Goal: Book appointment/travel/reservation

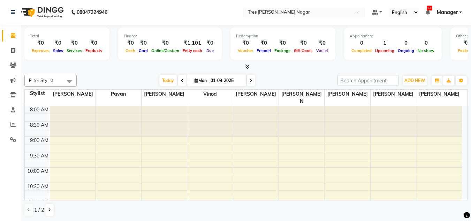
scroll to position [297, 0]
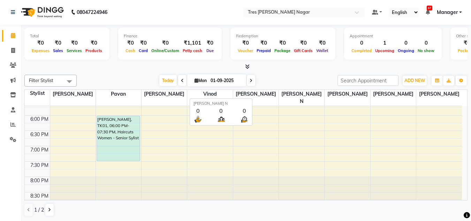
click at [288, 72] on div "Filter Stylist Select All [PERSON_NAME] [PERSON_NAME] [PERSON_NAME] [PERSON_NAM…" at bounding box center [245, 145] width 443 height 147
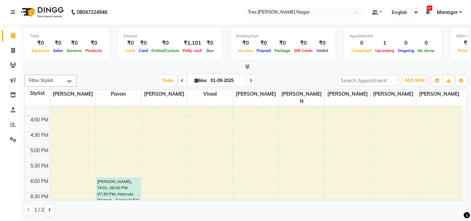
scroll to position [193, 0]
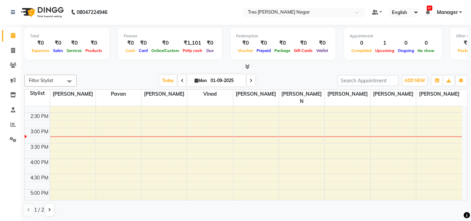
click at [116, 154] on div "8:00 AM 8:30 AM 9:00 AM 9:30 AM 10:00 AM 10:30 AM 11:00 AM 11:30 AM 12:00 PM 12…" at bounding box center [243, 112] width 437 height 398
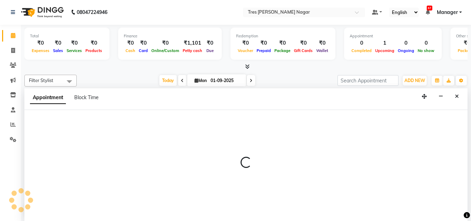
select select "39900"
select select "tentative"
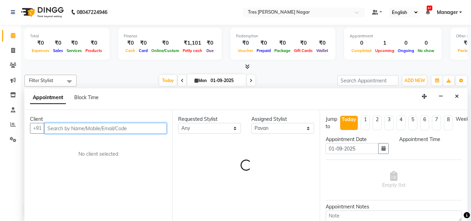
select select "960"
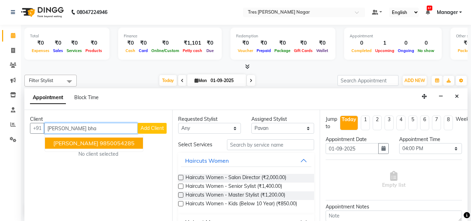
click at [122, 146] on ngb-highlight "9850054285" at bounding box center [117, 142] width 35 height 7
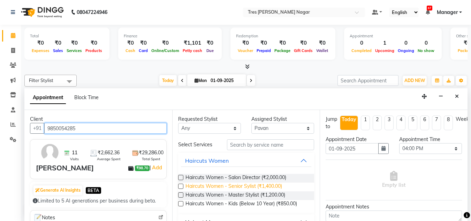
scroll to position [35, 0]
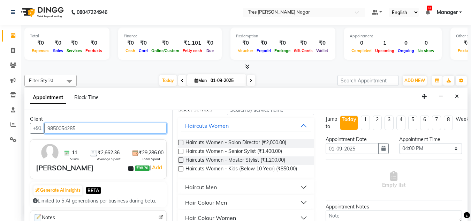
type input "9850054285"
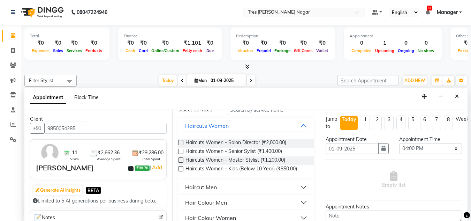
click at [261, 187] on button "Haircut Men" at bounding box center [246, 186] width 131 height 13
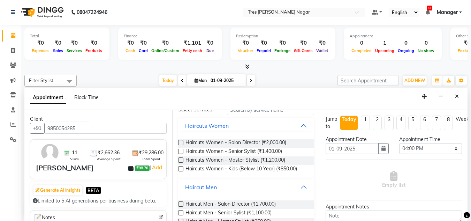
scroll to position [105, 0]
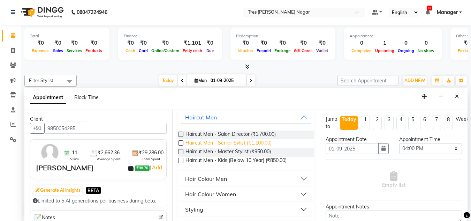
click at [255, 143] on span "Haircut Men - Senior Sylist (₹1,100.00)" at bounding box center [228, 143] width 86 height 9
checkbox input "false"
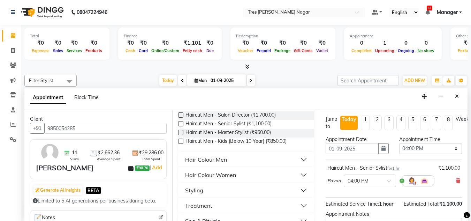
scroll to position [139, 0]
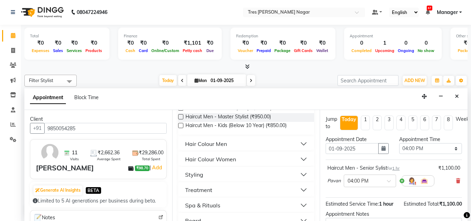
click at [244, 146] on button "Hair Colour Men" at bounding box center [246, 143] width 131 height 13
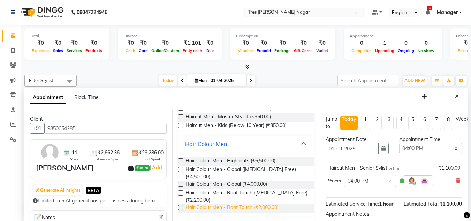
click at [248, 206] on span "Hair Colour Men - Root Touch (₹2,000.00)" at bounding box center [231, 207] width 93 height 9
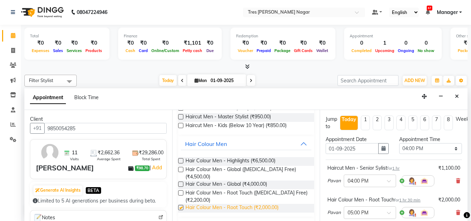
checkbox input "false"
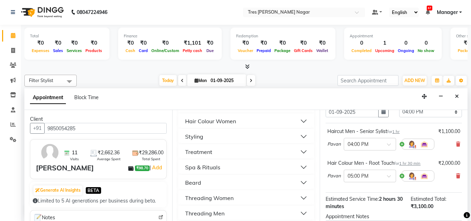
scroll to position [105, 0]
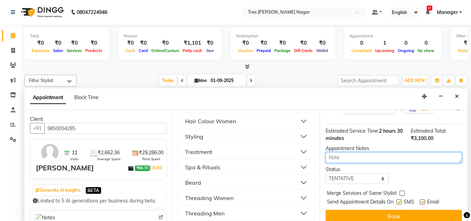
click at [348, 156] on textarea at bounding box center [393, 157] width 136 height 11
type textarea "[PERSON_NAME]/1.9.25.3.18"
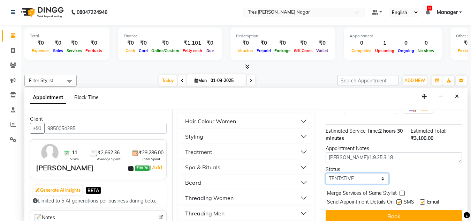
click at [351, 173] on select "Select TENTATIVE CONFIRM CHECK-IN UPCOMING" at bounding box center [356, 178] width 63 height 11
select select "confirm booking"
click at [325, 173] on select "Select TENTATIVE CONFIRM CHECK-IN UPCOMING" at bounding box center [356, 178] width 63 height 11
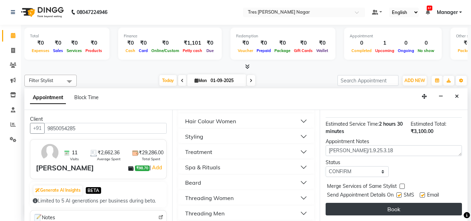
click at [361, 208] on button "Book" at bounding box center [393, 208] width 136 height 13
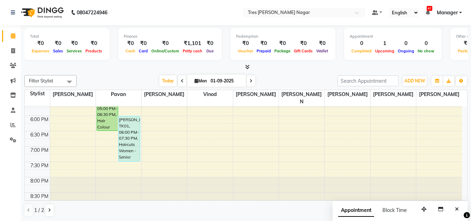
scroll to position [0, 0]
click at [145, 33] on div "Finance" at bounding box center [170, 36] width 92 height 6
